Goal: Task Accomplishment & Management: Manage account settings

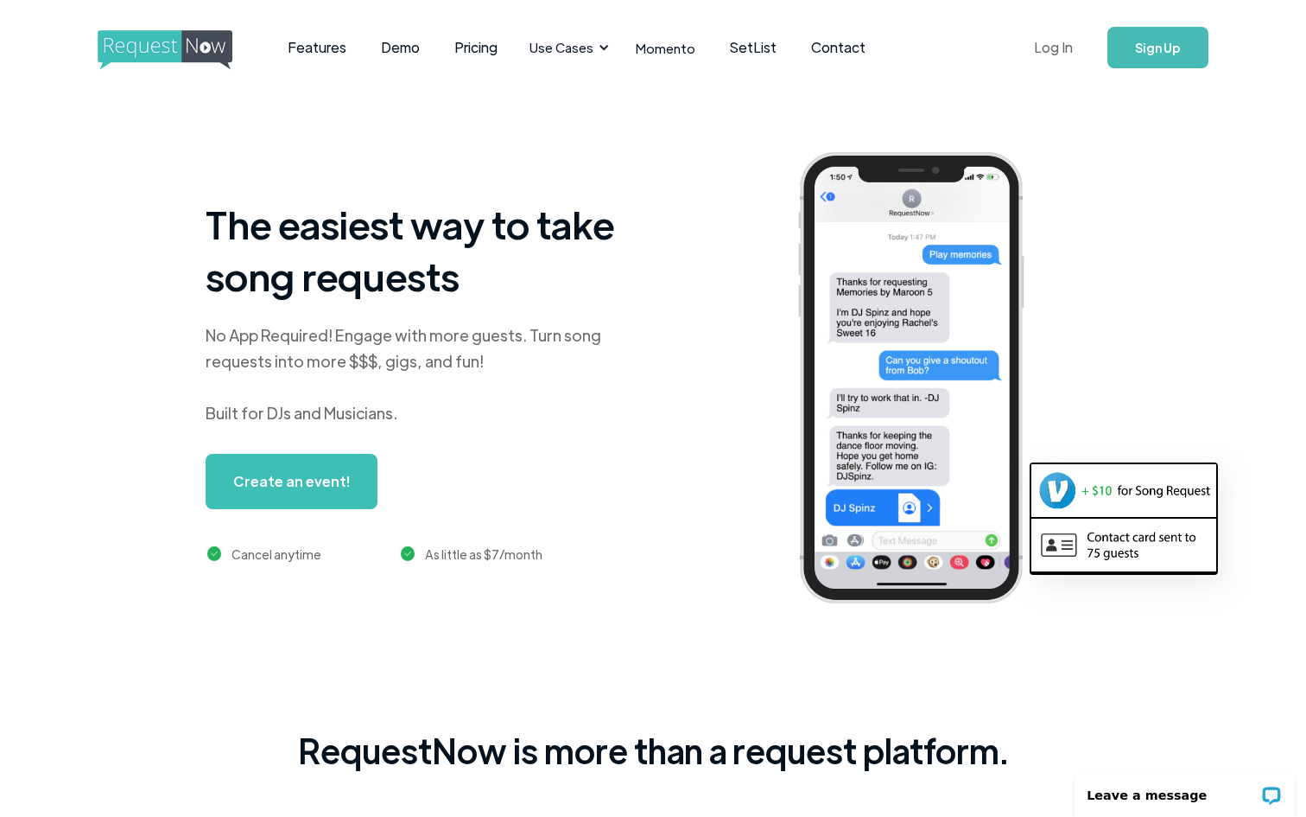
click at [1052, 52] on link "Log In" at bounding box center [1053, 47] width 73 height 60
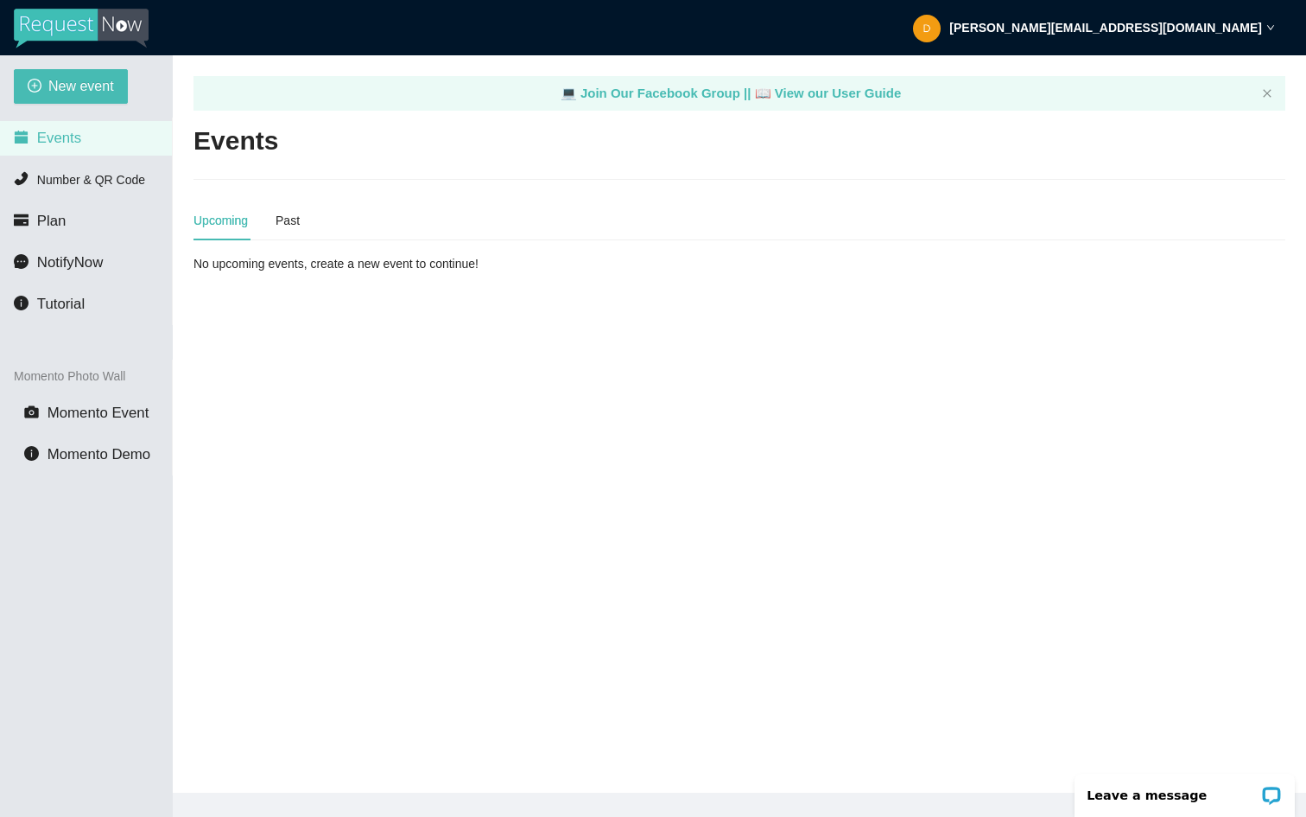
click at [1257, 35] on div "d.j.juba@bpmalaska.com" at bounding box center [1094, 27] width 362 height 55
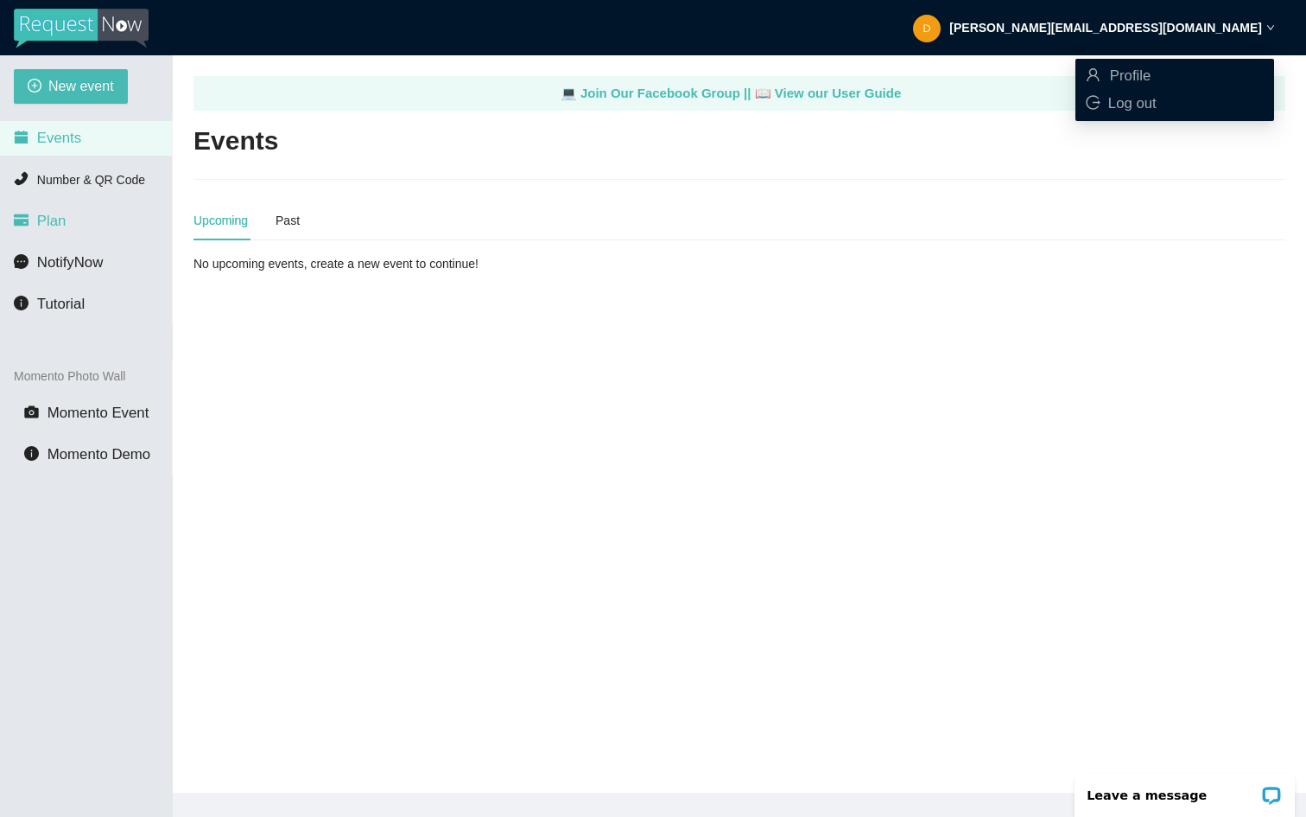
click at [28, 218] on icon "credit-card" at bounding box center [21, 219] width 15 height 11
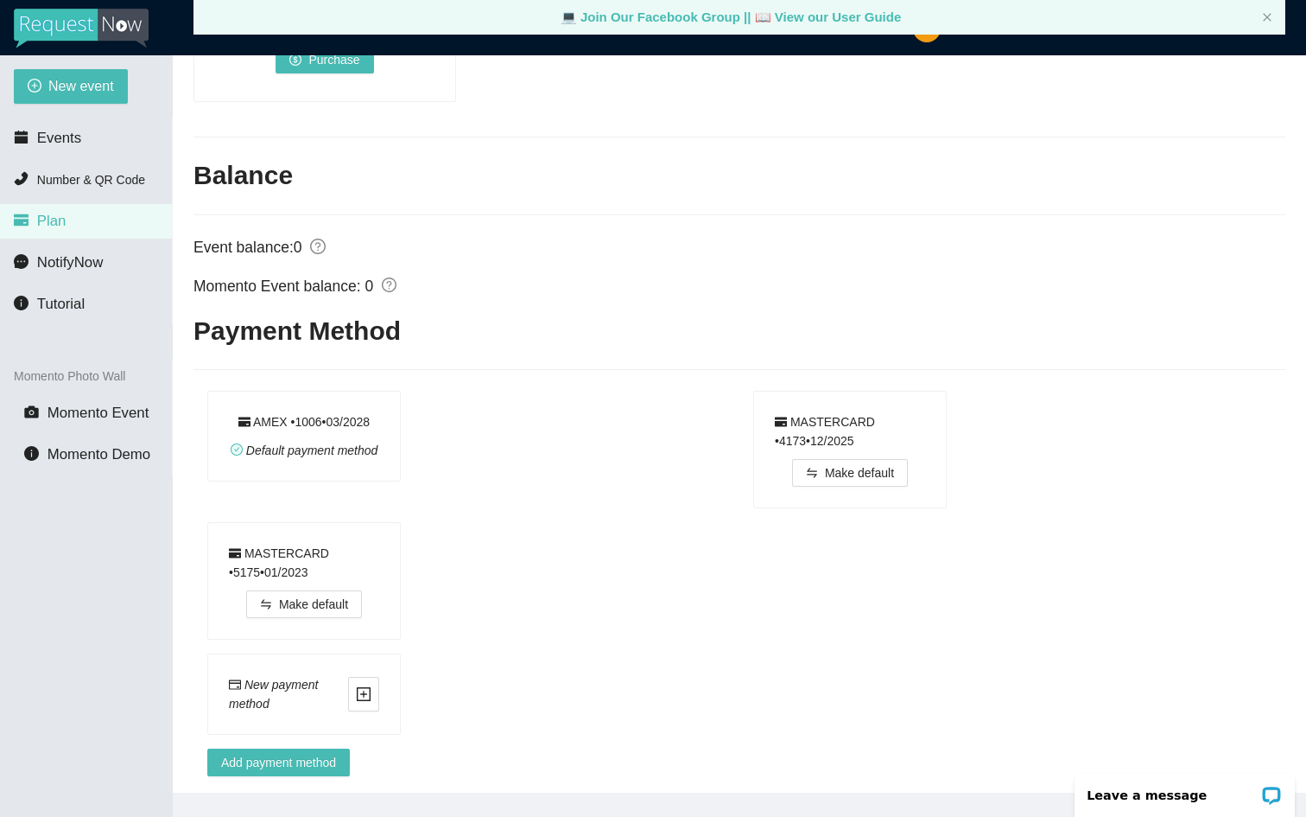
click at [298, 460] on div "Default payment method" at bounding box center [304, 445] width 150 height 29
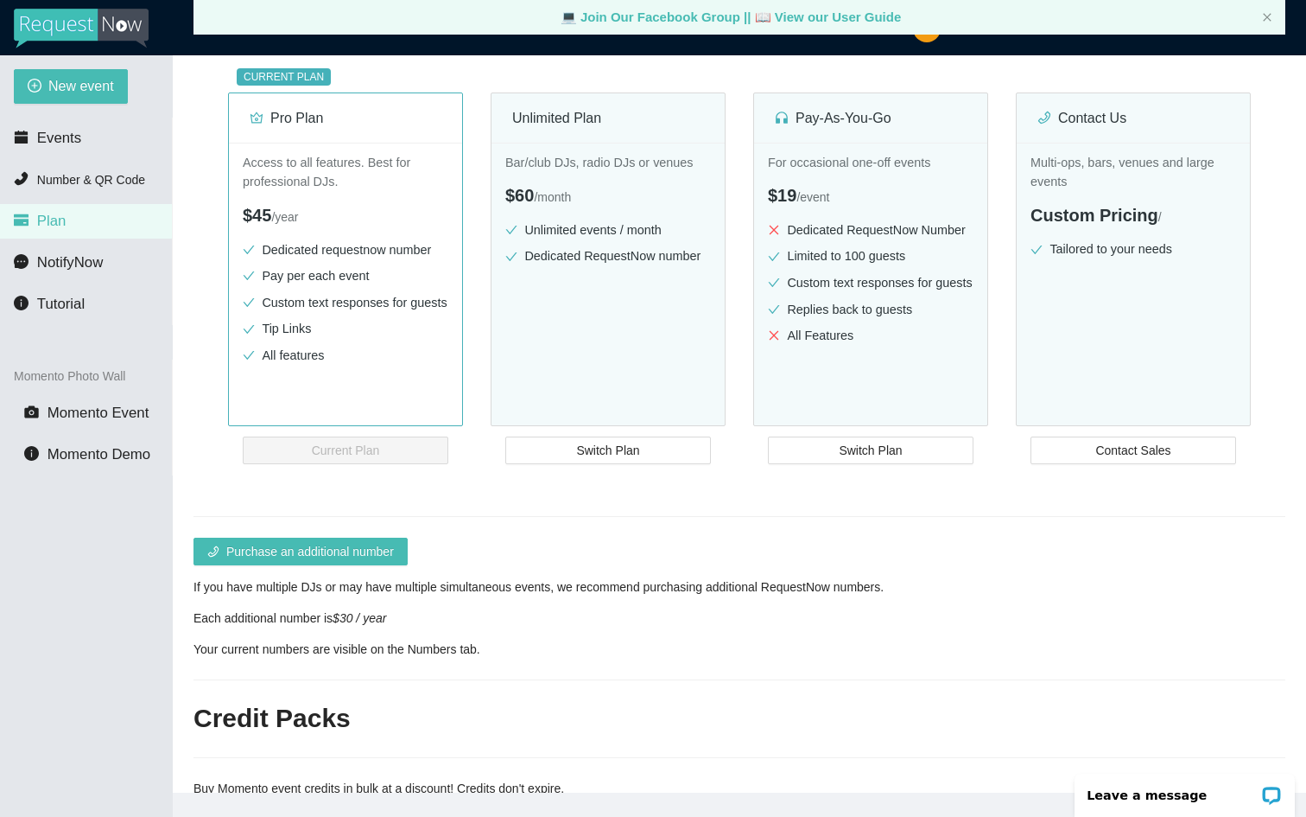
scroll to position [253, 0]
click at [298, 441] on div "Access to all features. Best for professional DJs. $45 / year Dedicated request…" at bounding box center [345, 308] width 233 height 333
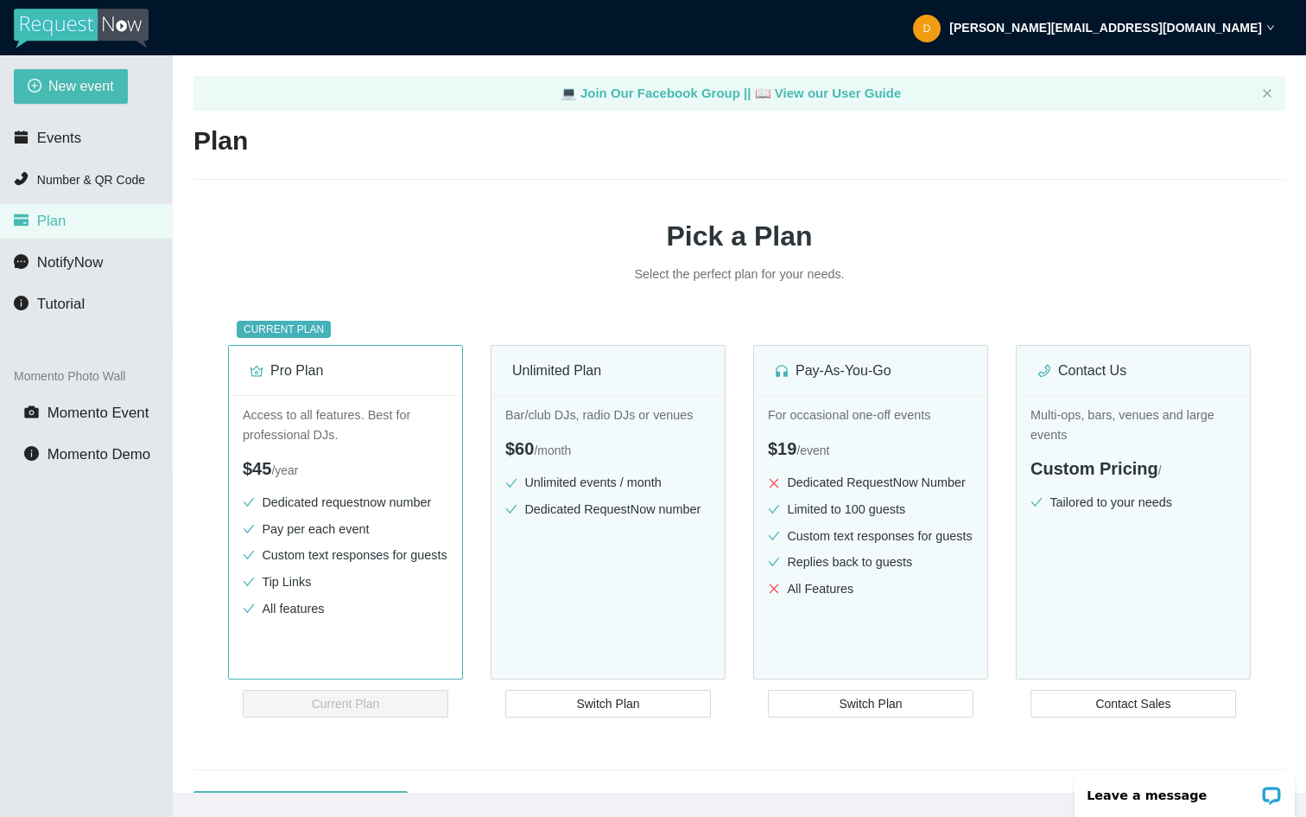
scroll to position [0, 0]
click at [1218, 30] on strong "d.j.juba@bpmalaska.com" at bounding box center [1106, 28] width 313 height 14
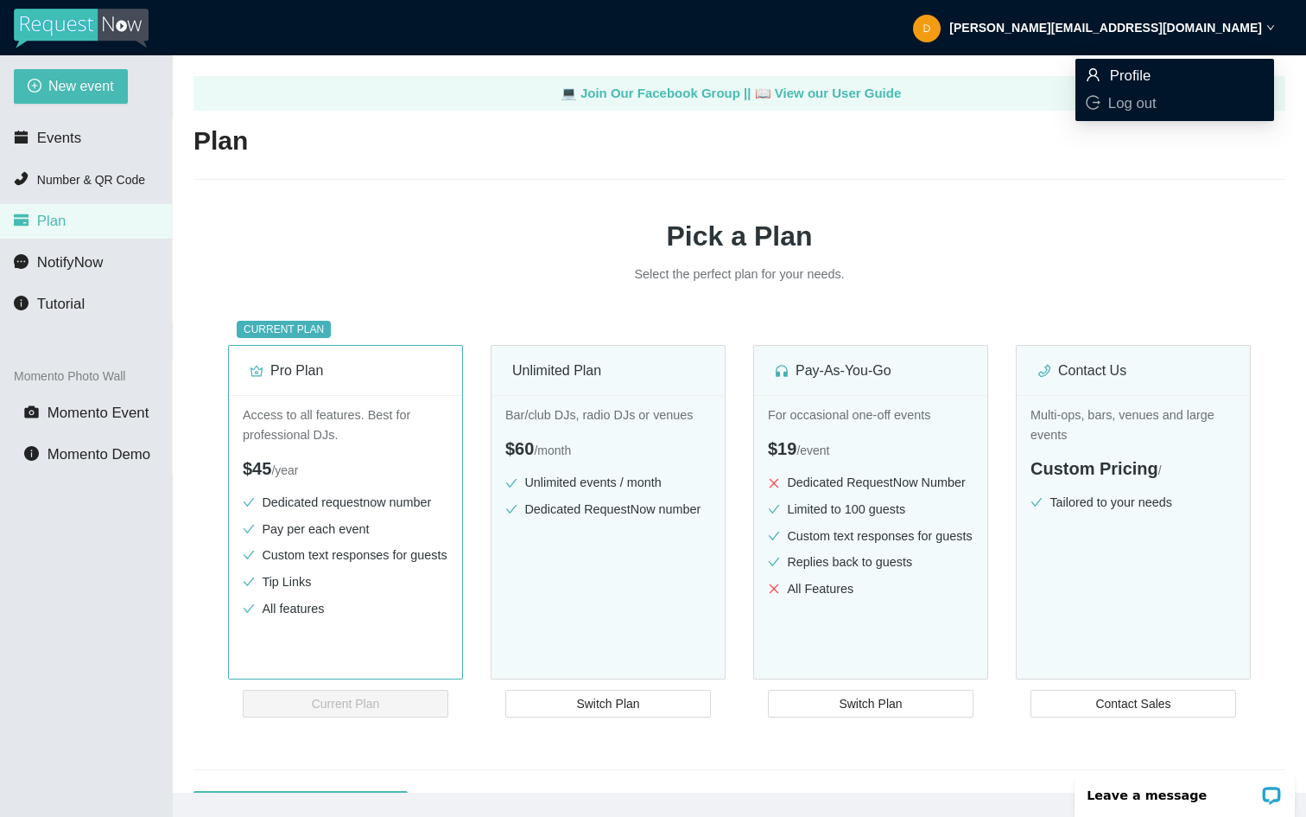
click at [1146, 72] on span "Profile" at bounding box center [1130, 75] width 41 height 16
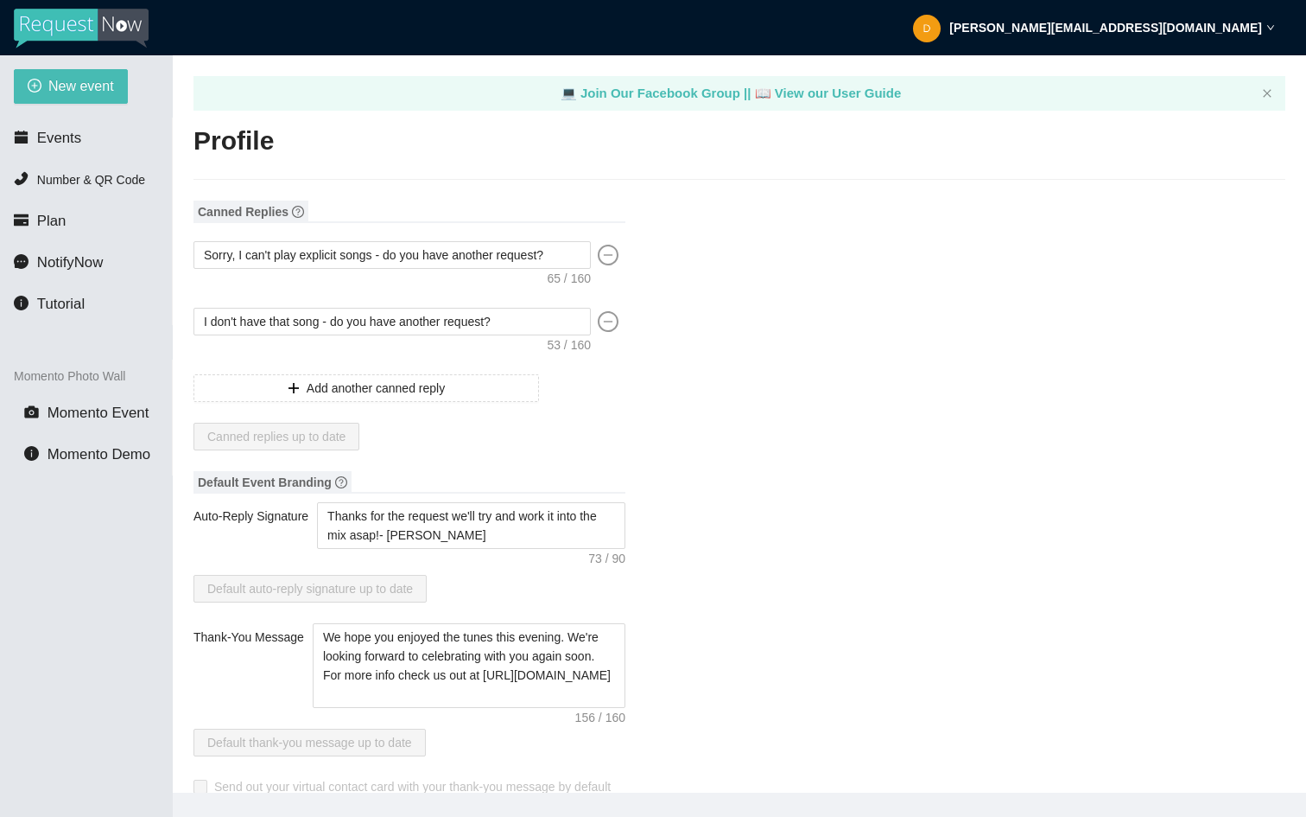
type input "Mathew"
type input "Juba"
type input "BPM Entertainment"
type input "DJ"
type input "(360) 276-2595"
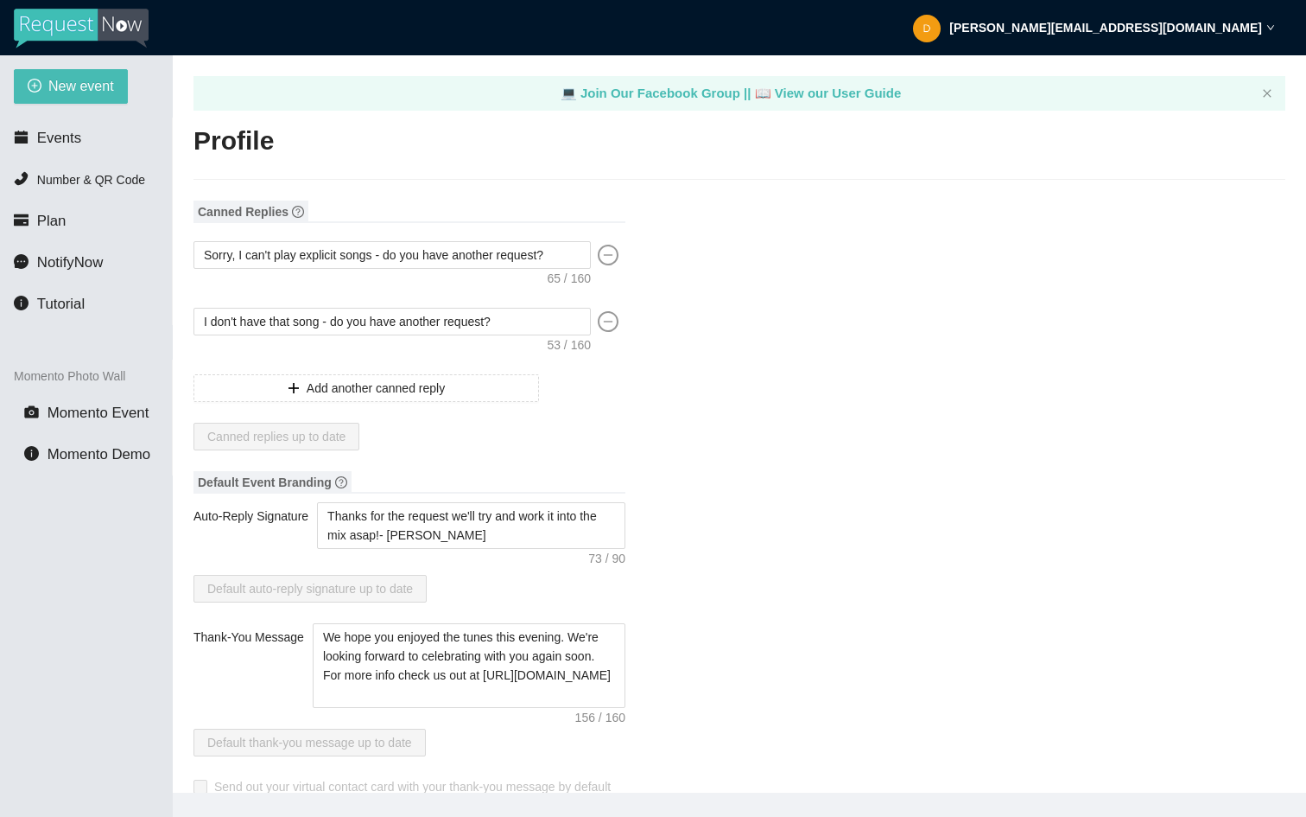
type input "info@bpmalaska.com"
type input "https://www.bpmalaska.com"
